Goal: Navigation & Orientation: Find specific page/section

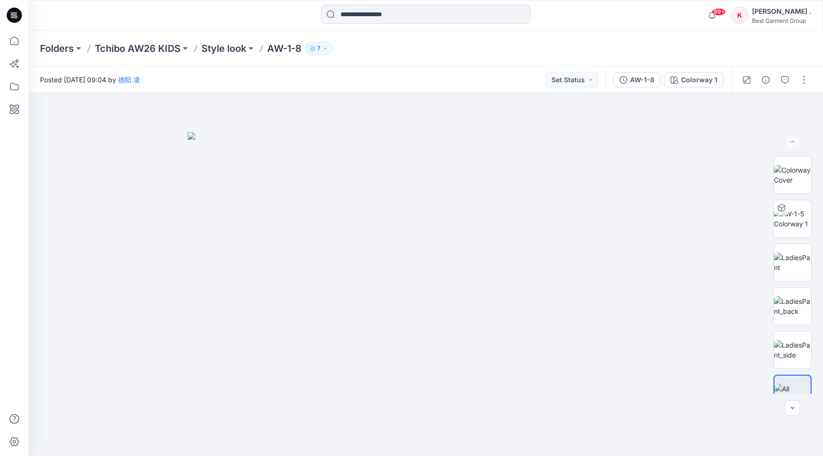
scroll to position [49, 0]
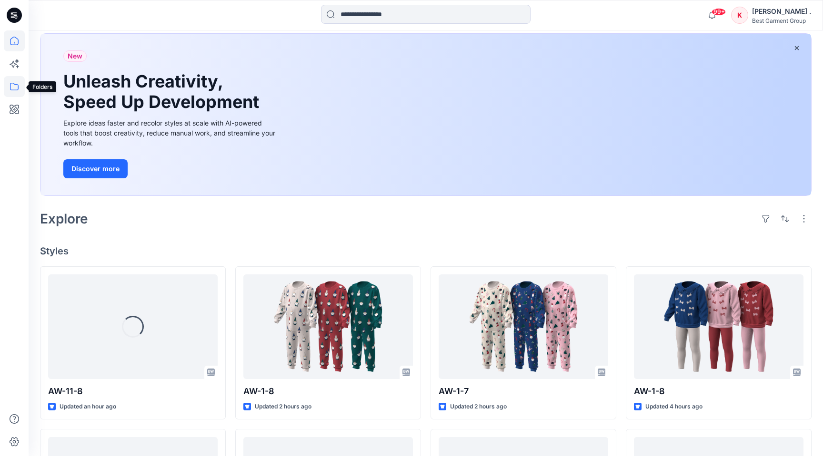
click at [17, 86] on icon at bounding box center [14, 86] width 21 height 21
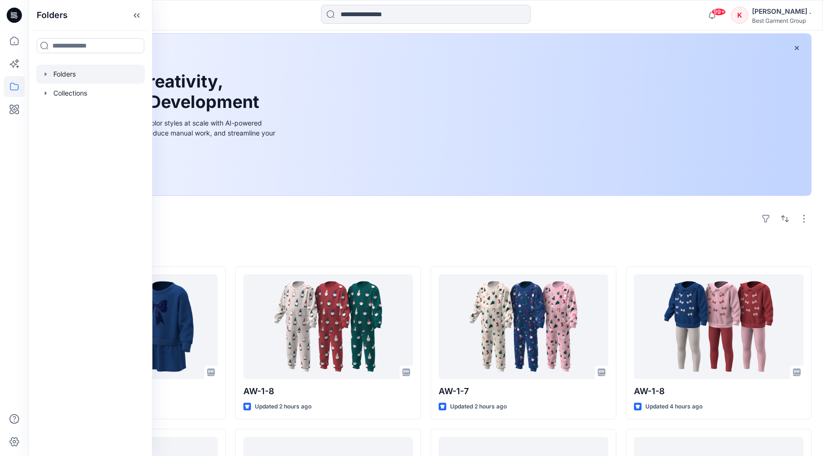
click at [52, 74] on div at bounding box center [90, 74] width 109 height 19
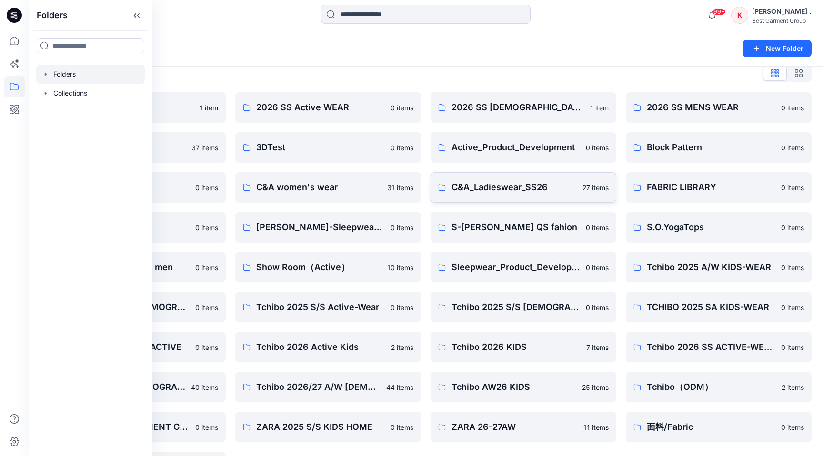
scroll to position [50, 0]
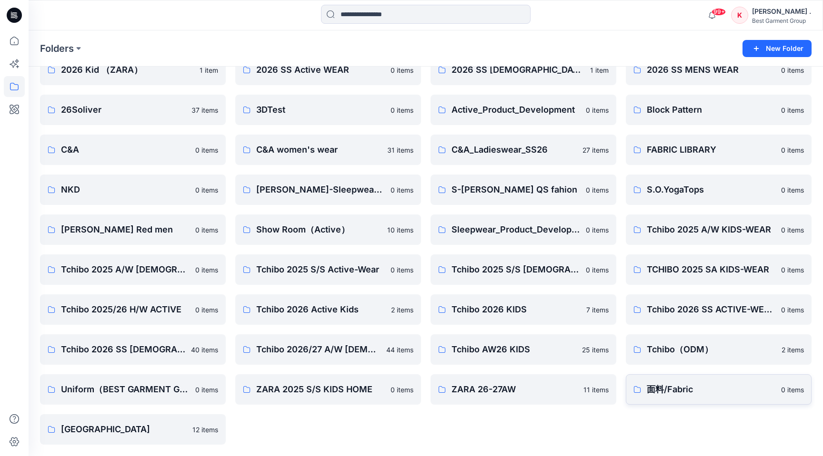
click at [684, 394] on p "面料/Fabric" at bounding box center [710, 389] width 129 height 13
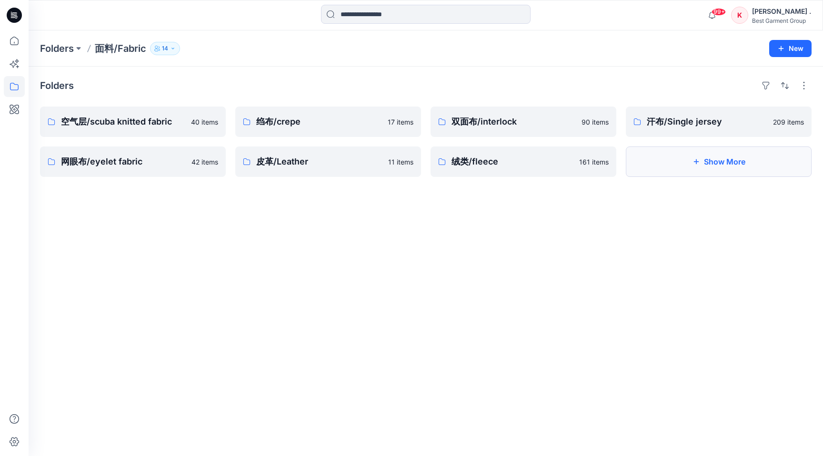
click at [714, 167] on button "Show More" at bounding box center [718, 162] width 186 height 30
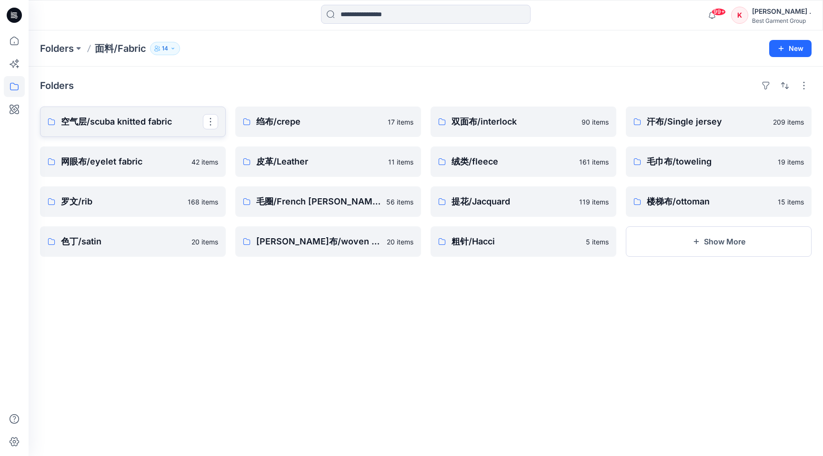
click at [133, 122] on p "空气层/scuba knitted fabric" at bounding box center [132, 121] width 142 height 13
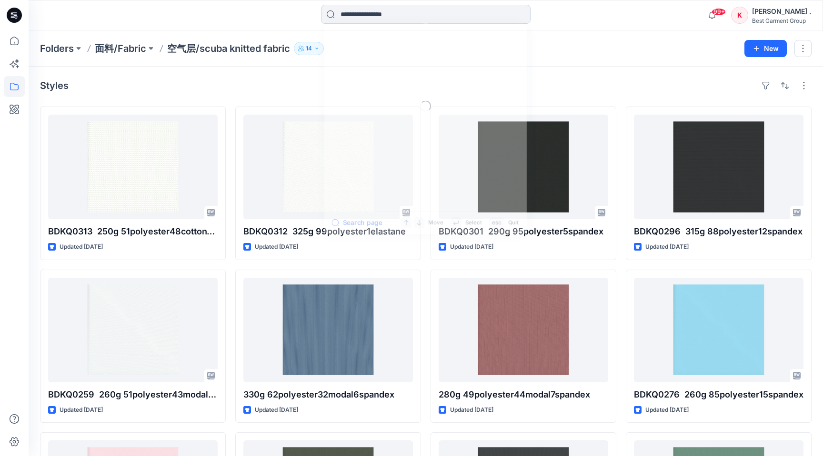
click at [360, 17] on input at bounding box center [425, 14] width 209 height 19
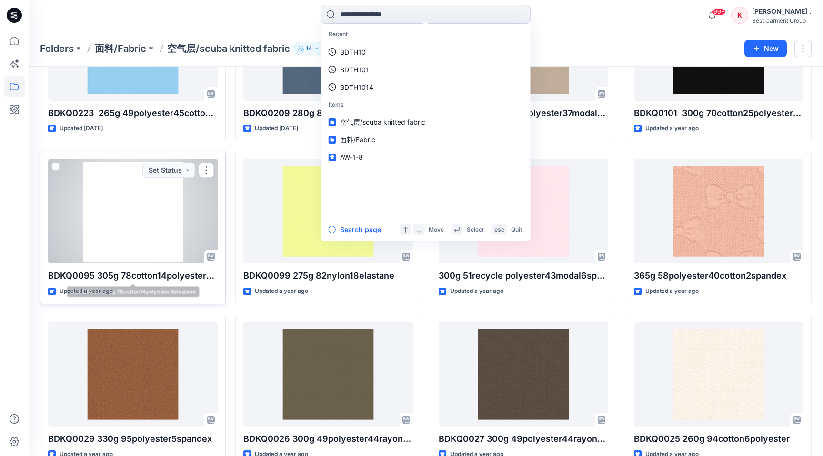
scroll to position [1098, 0]
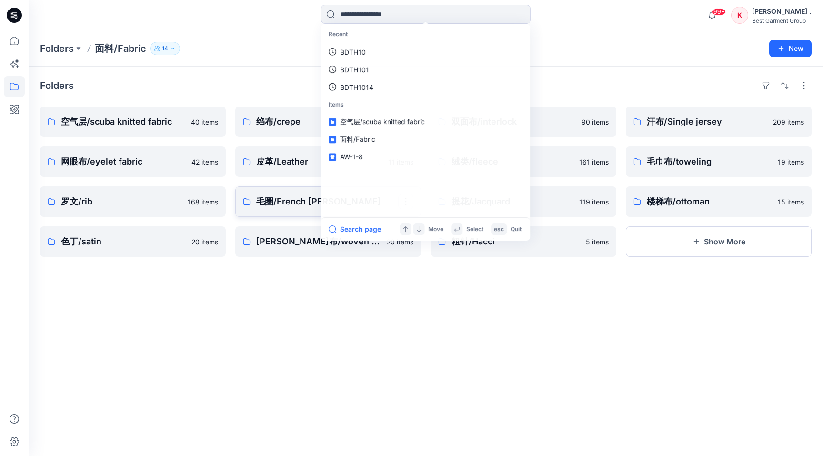
click at [295, 208] on p "毛圈/French [PERSON_NAME]" at bounding box center [327, 201] width 142 height 13
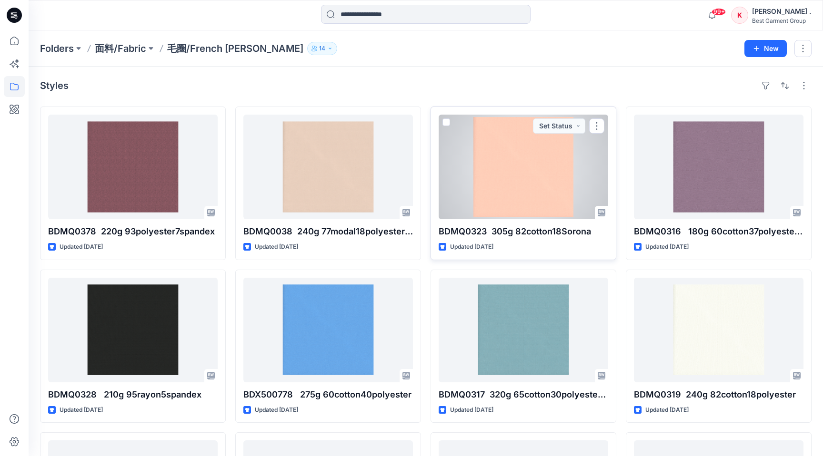
click at [530, 208] on div at bounding box center [522, 167] width 169 height 105
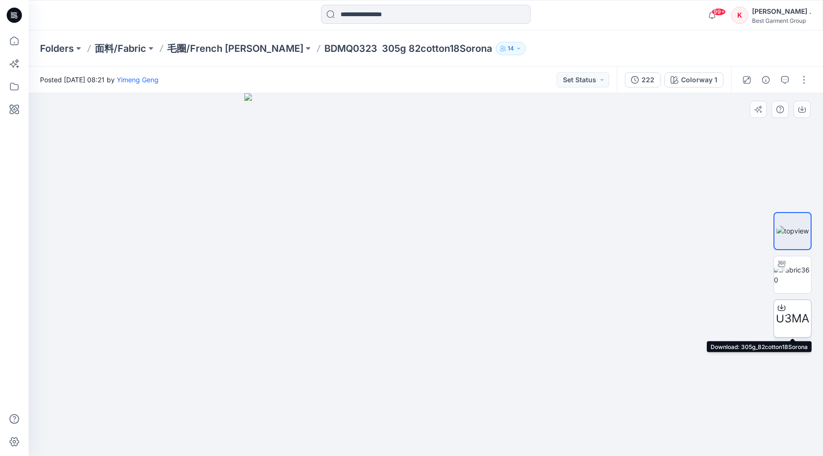
click at [796, 317] on span "U3MA" at bounding box center [791, 318] width 33 height 17
